Goal: Go to known website: Access a specific website the user already knows

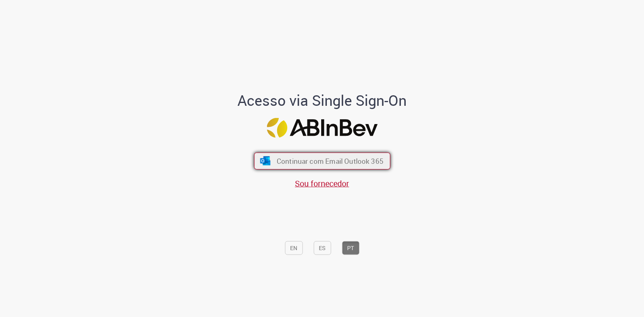
click at [307, 158] on span "Continuar com Email Outlook 365" at bounding box center [329, 160] width 107 height 9
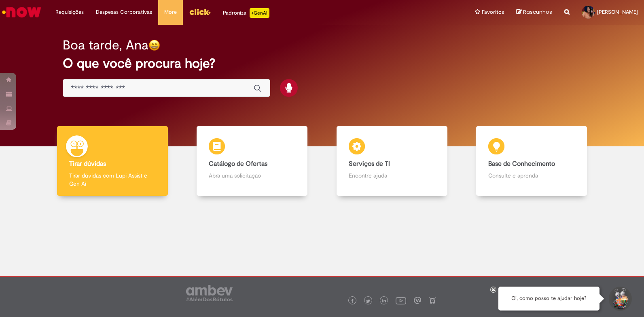
click at [204, 4] on link "Menu Cabeçalho" at bounding box center [200, 12] width 34 height 24
